Goal: Book appointment/travel/reservation

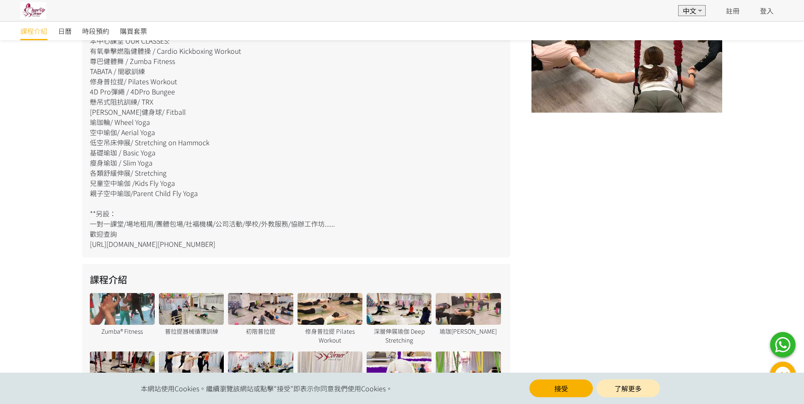
scroll to position [466, 0]
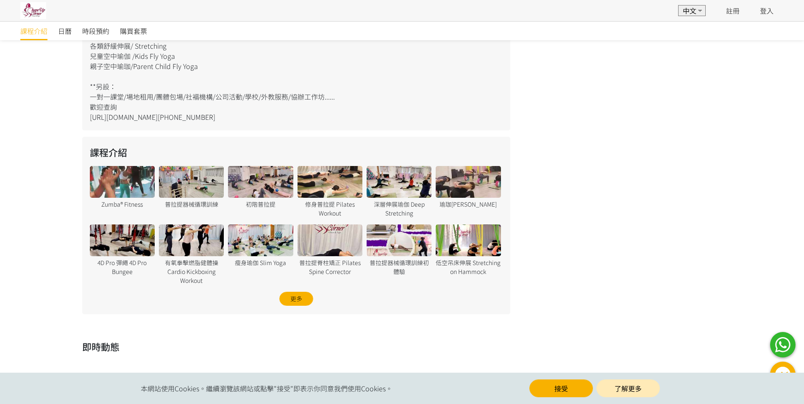
click at [329, 181] on div at bounding box center [330, 182] width 65 height 32
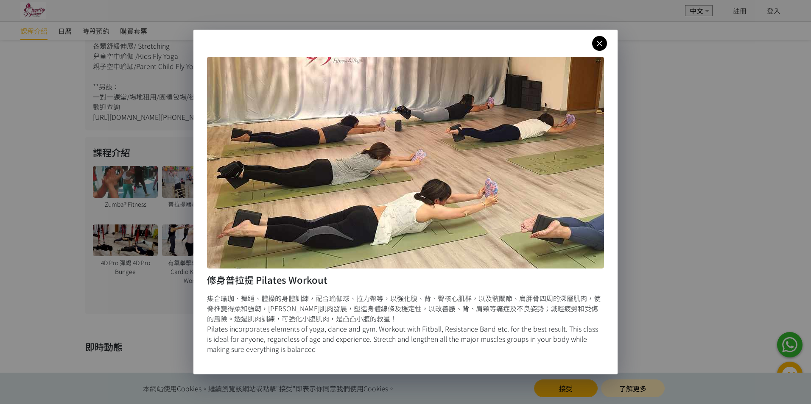
click at [602, 47] on icon at bounding box center [599, 43] width 15 height 11
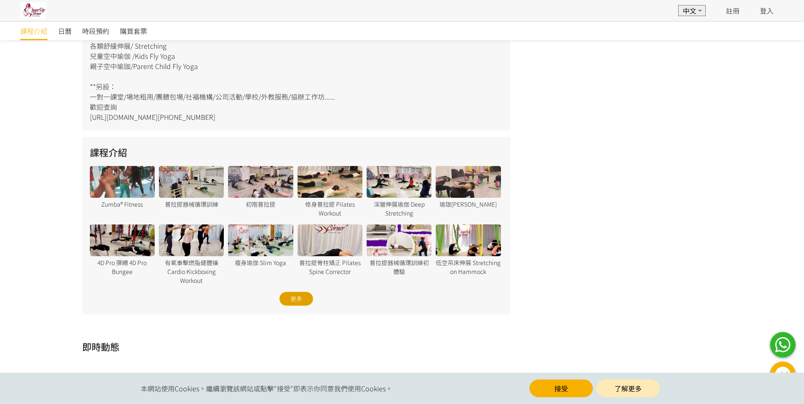
click at [301, 304] on div "更多" at bounding box center [296, 299] width 34 height 14
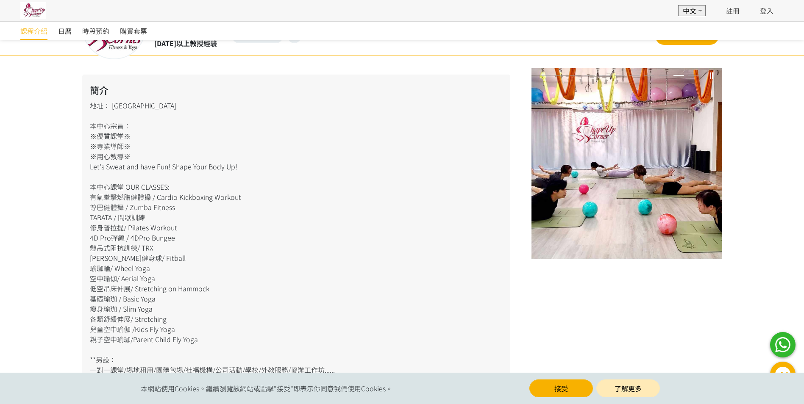
scroll to position [66, 0]
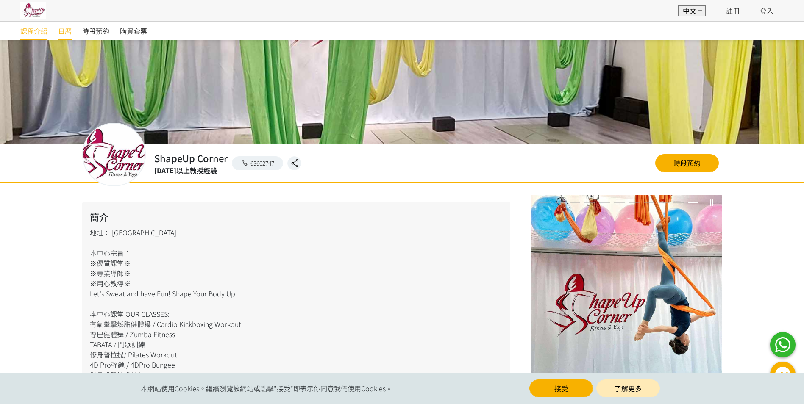
click at [67, 33] on span "日曆" at bounding box center [65, 31] width 14 height 10
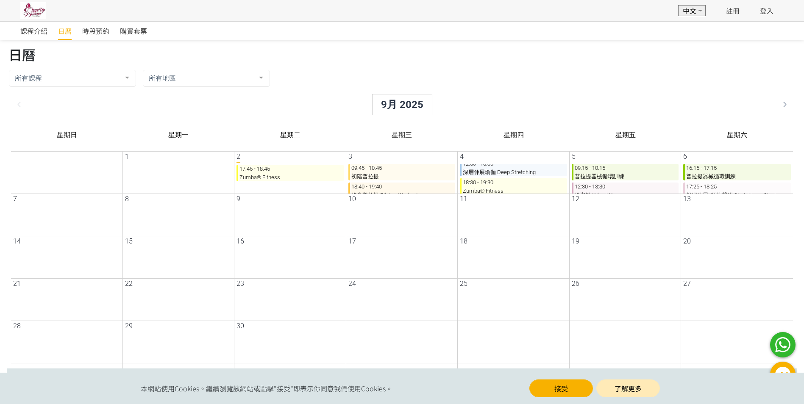
scroll to position [26, 0]
drag, startPoint x: 675, startPoint y: 171, endPoint x: 669, endPoint y: 175, distance: 6.5
click at [674, 177] on div "6 16:15 - 17:15 普拉提器械循環訓練 17:25 - 18:25 舒緩伸展x頌缽聲療 Stretching x Singing Bowl" at bounding box center [730, 172] width 112 height 42
click at [663, 175] on p "09:15 - 10:15 普拉提器械循環訓練" at bounding box center [618, 172] width 107 height 17
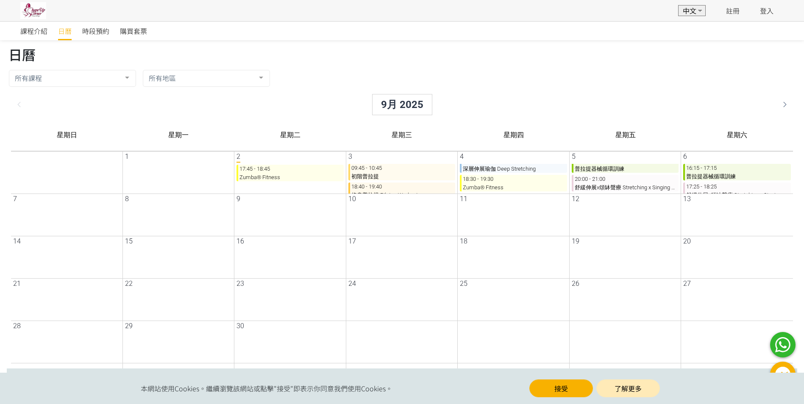
click at [561, 187] on div "09:45 - 10:45 低空吊床伸展 Stretching on Hammock 12:30 - 13:30 深層伸展瑜伽 Deep Stretching…" at bounding box center [507, 179] width 109 height 30
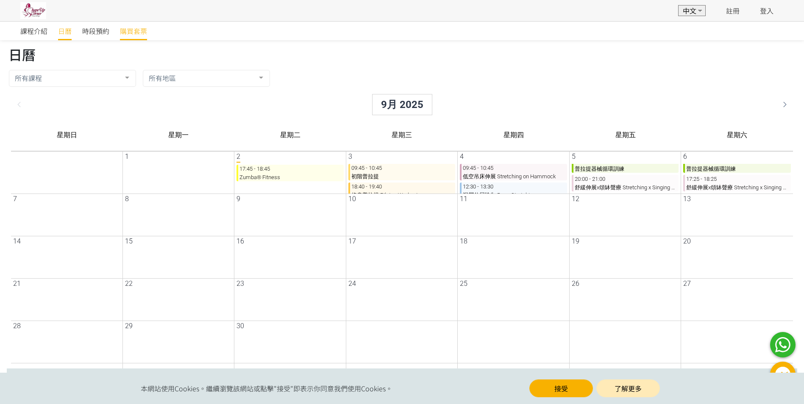
click at [134, 32] on span "購買套票" at bounding box center [133, 31] width 27 height 10
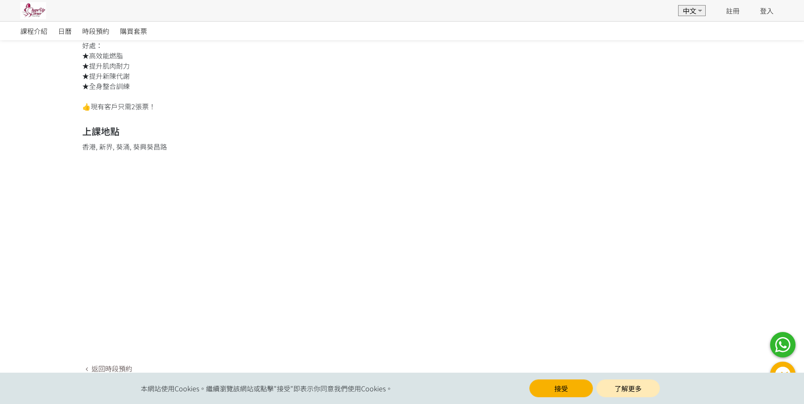
scroll to position [151, 0]
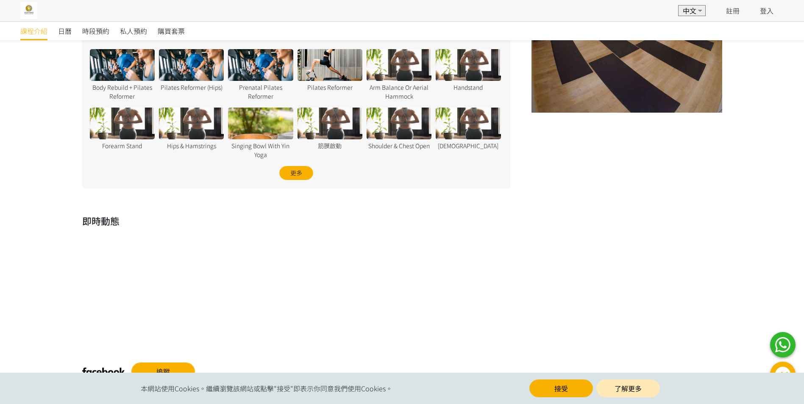
scroll to position [345, 0]
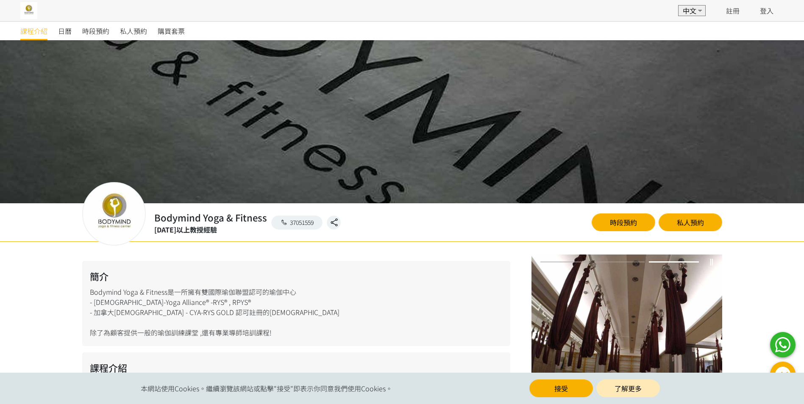
scroll to position [91, 0]
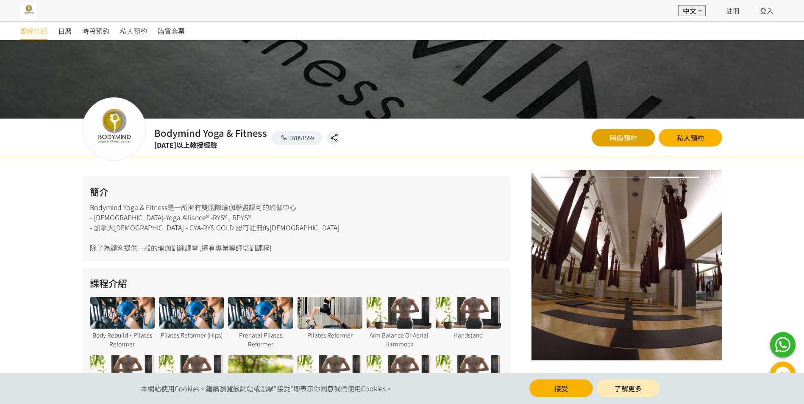
click at [632, 137] on link "時段預約" at bounding box center [624, 138] width 64 height 18
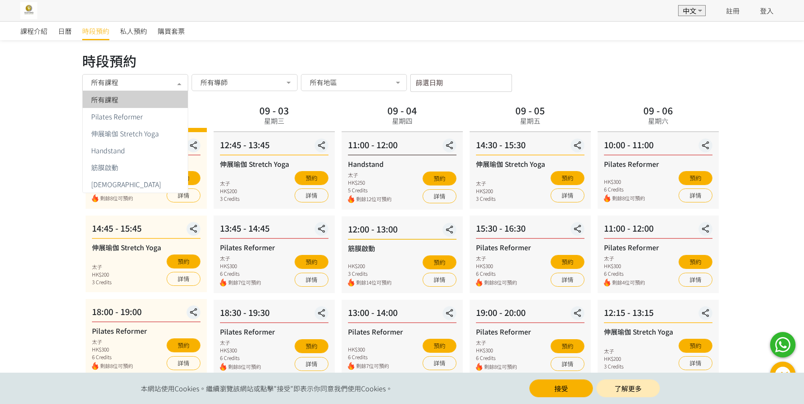
click at [179, 81] on div at bounding box center [179, 83] width 17 height 16
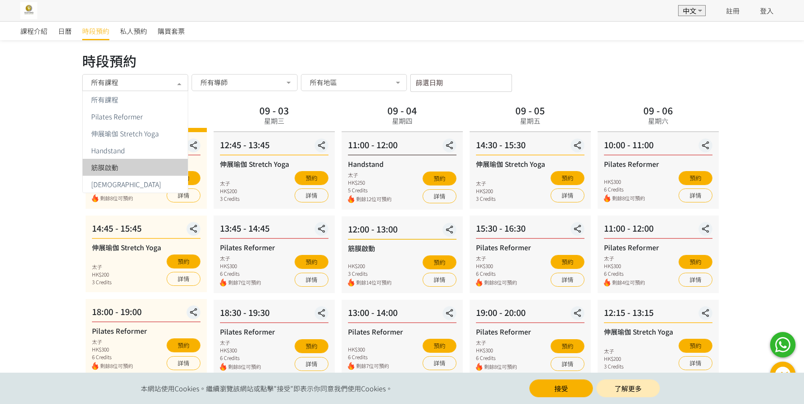
click at [133, 170] on div "筋膜啟動" at bounding box center [135, 167] width 95 height 7
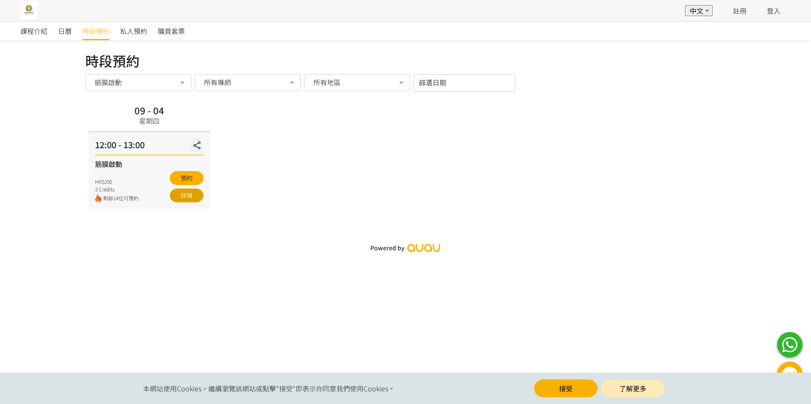
click at [186, 198] on link "詳情" at bounding box center [187, 196] width 34 height 14
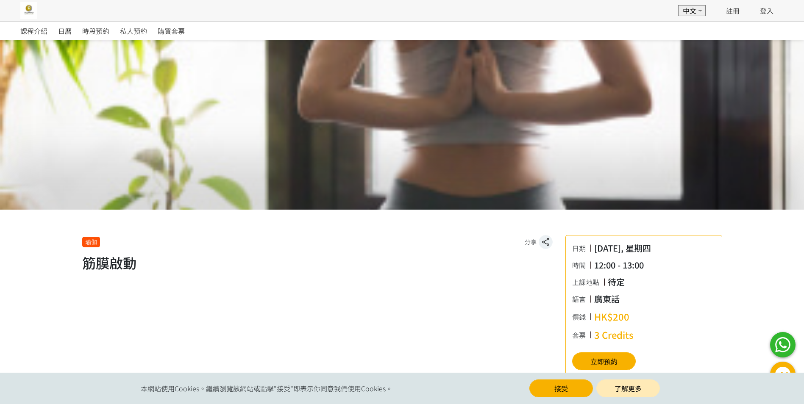
scroll to position [33, 0]
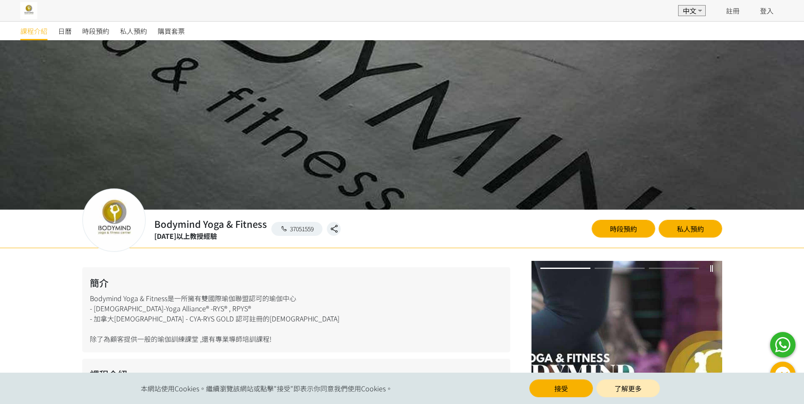
scroll to position [91, 0]
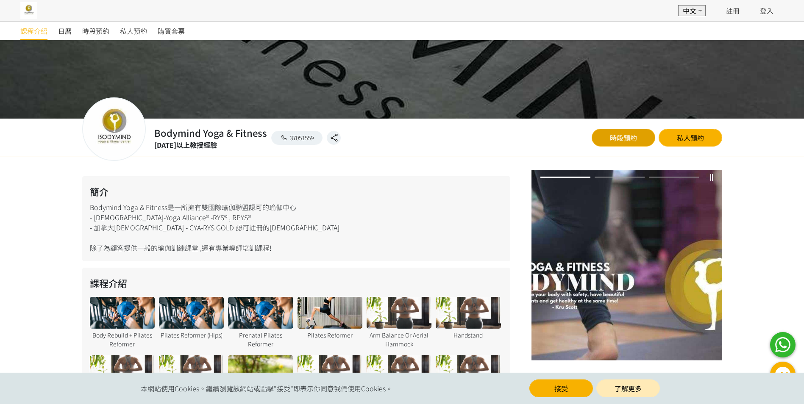
click at [644, 142] on link "時段預約" at bounding box center [624, 138] width 64 height 18
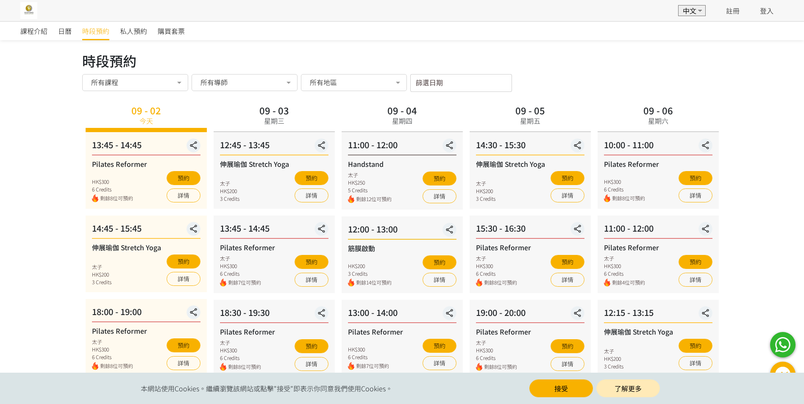
click at [442, 84] on input "篩選日期" at bounding box center [461, 83] width 102 height 18
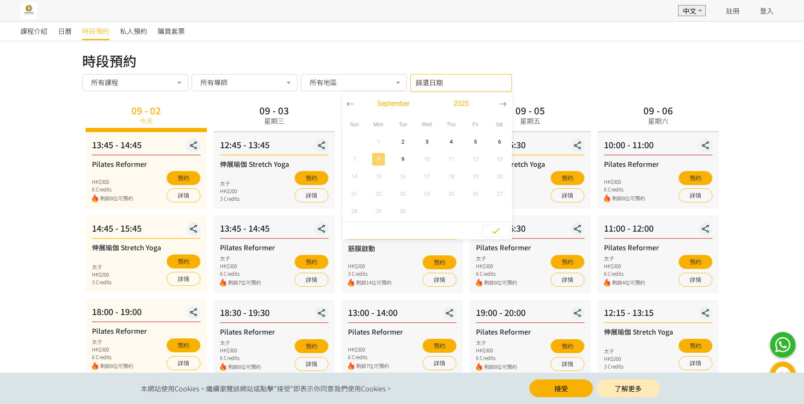
click at [379, 164] on span "button" at bounding box center [378, 159] width 13 height 13
type input "[DATE] - ..."
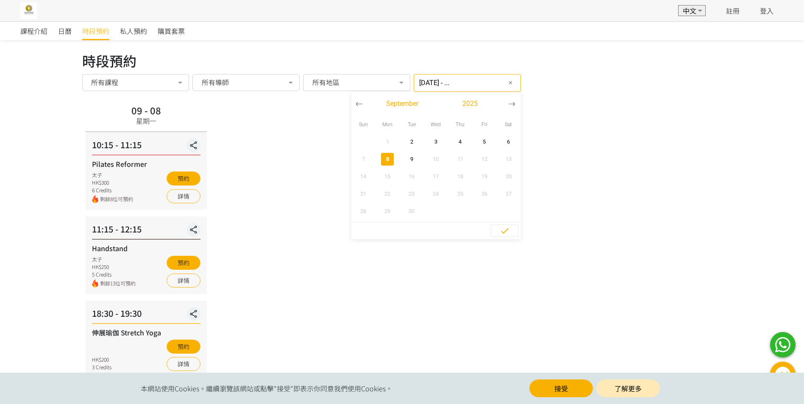
click at [398, 84] on div at bounding box center [401, 83] width 17 height 16
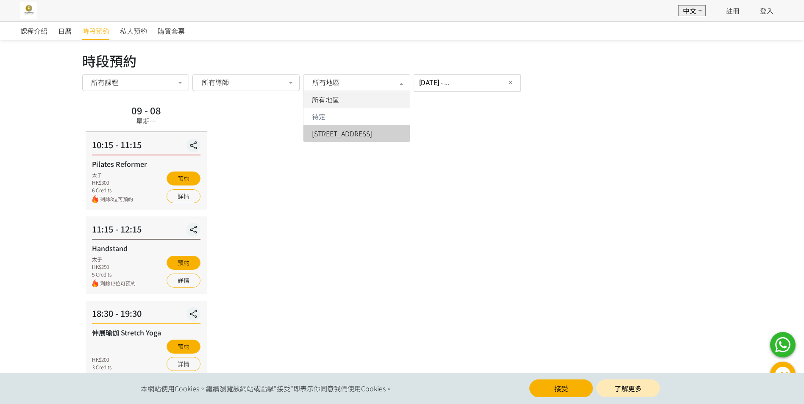
click at [370, 135] on span "[STREET_ADDRESS]" at bounding box center [342, 133] width 60 height 7
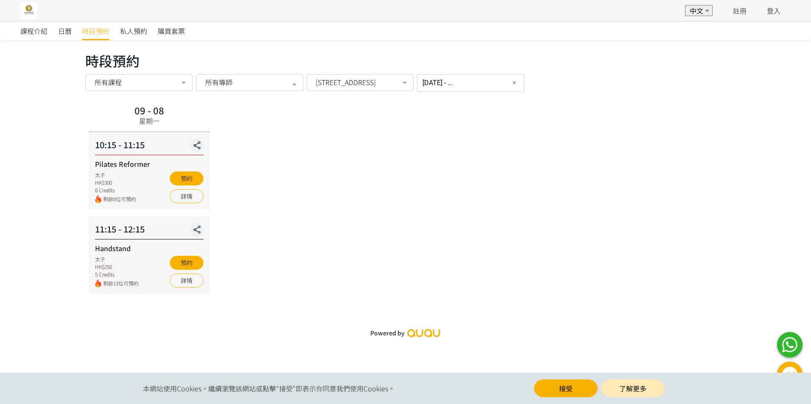
click at [302, 85] on div at bounding box center [294, 83] width 17 height 16
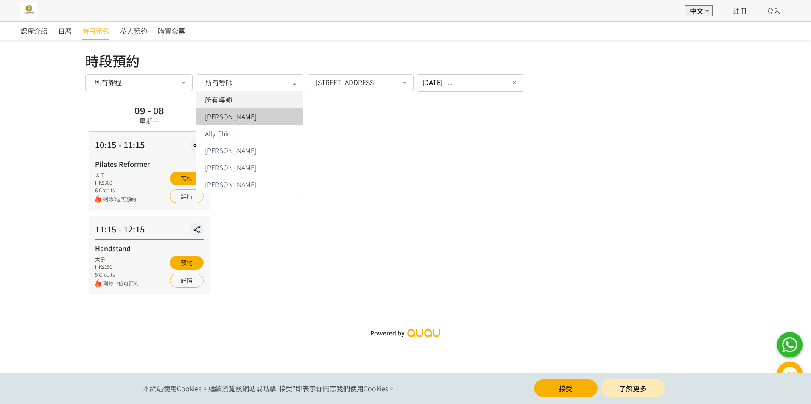
click at [266, 121] on span "[PERSON_NAME]" at bounding box center [249, 116] width 106 height 17
